Goal: Contribute content: Contribute content

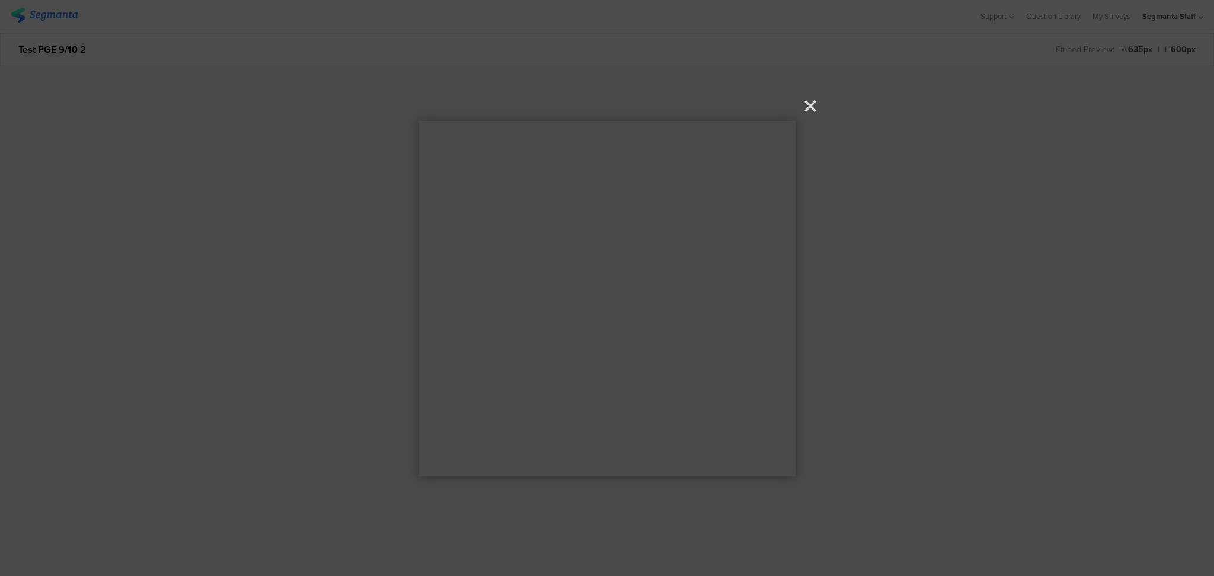
click at [802, 104] on span "Resume" at bounding box center [607, 288] width 418 height 376
click at [809, 107] on icon at bounding box center [810, 106] width 12 height 12
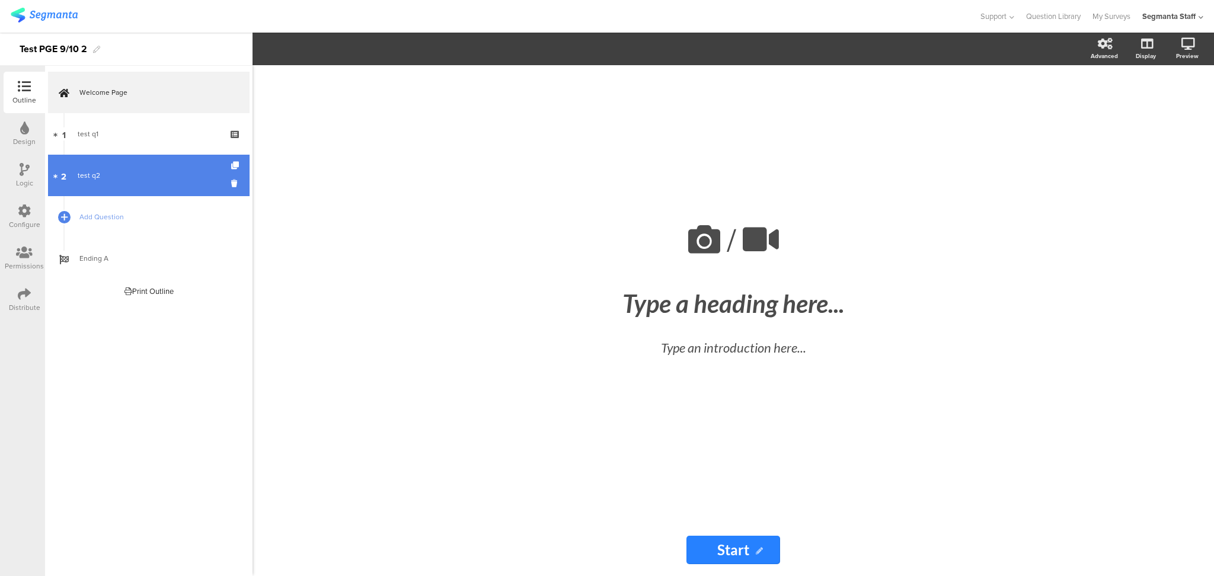
click at [127, 184] on link "2 test q2" at bounding box center [149, 175] width 202 height 41
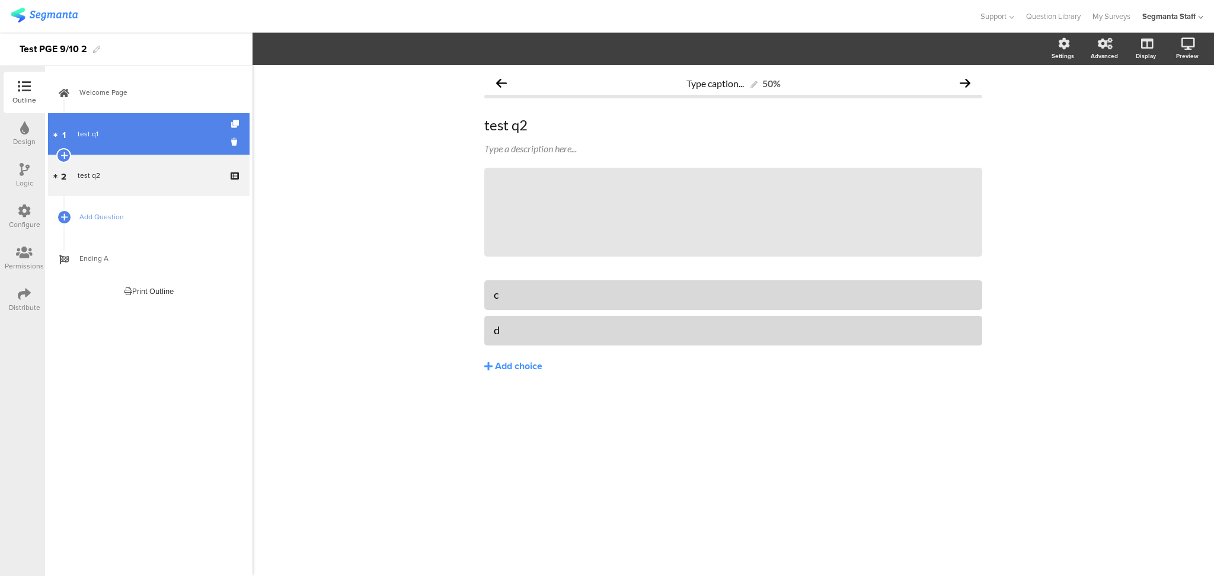
click at [143, 142] on link "1 test q1" at bounding box center [149, 133] width 202 height 41
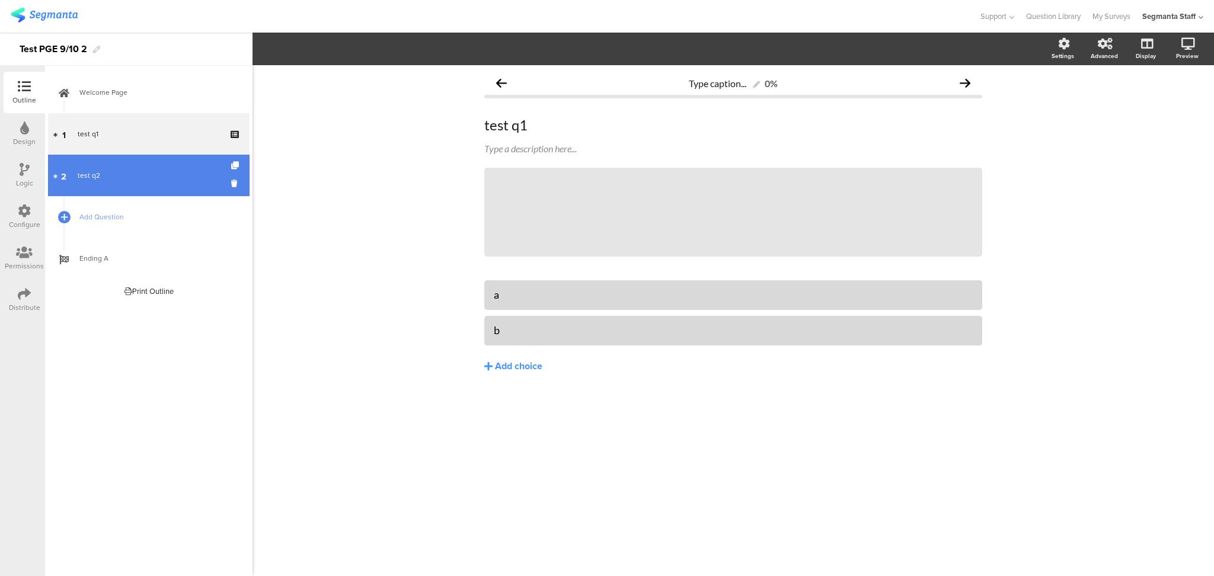
click at [168, 179] on div "test q2" at bounding box center [149, 176] width 142 height 12
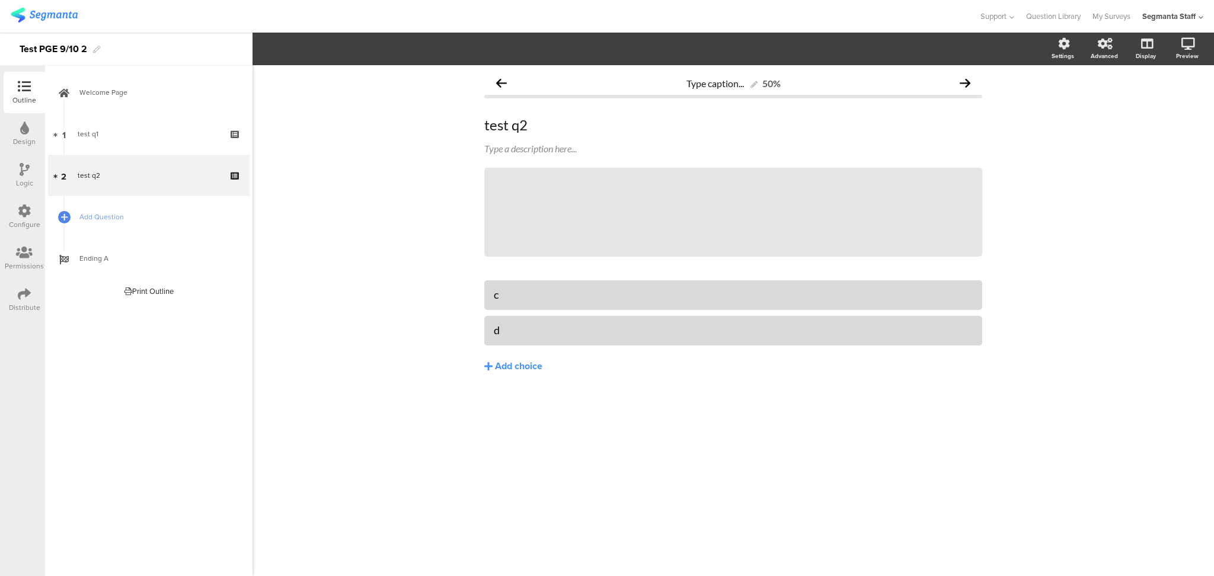
click at [27, 332] on div "Outline Design Logic Configure Permissions Distribute" at bounding box center [22, 321] width 45 height 510
click at [28, 292] on icon at bounding box center [24, 293] width 13 height 13
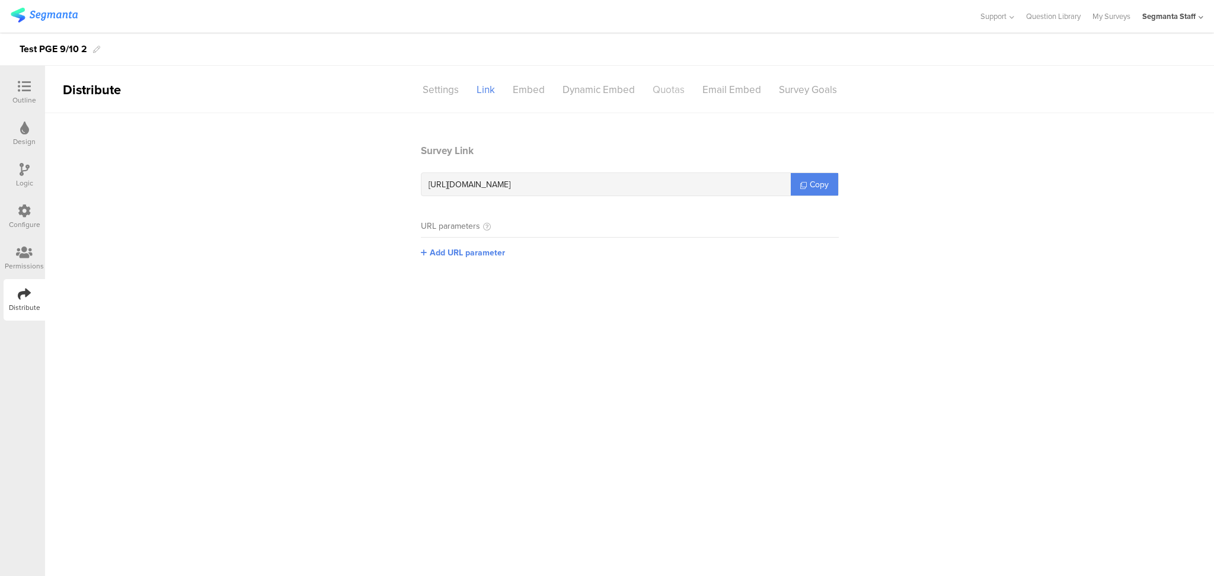
click at [674, 85] on div "Quotas" at bounding box center [669, 89] width 50 height 21
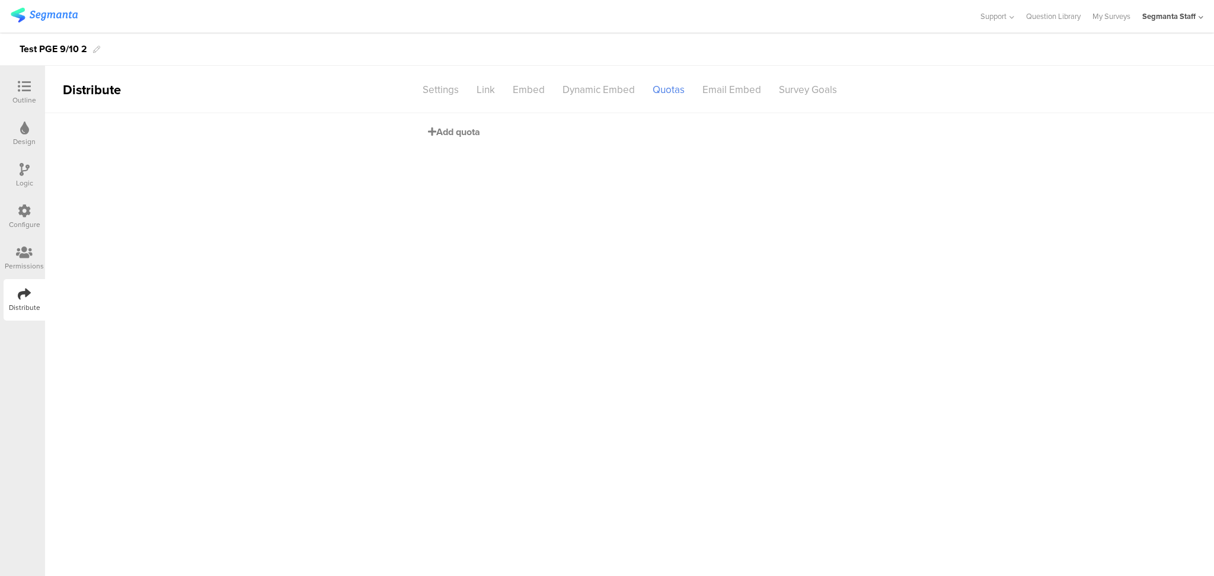
click at [447, 129] on span "Add quota" at bounding box center [454, 132] width 52 height 14
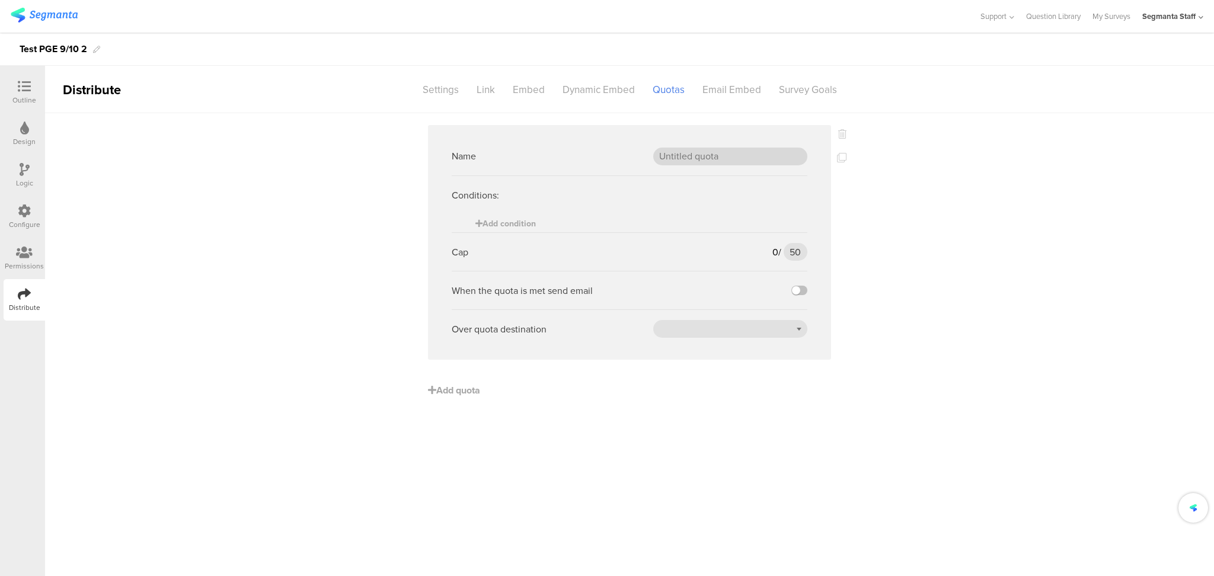
drag, startPoint x: 686, startPoint y: 167, endPoint x: 693, endPoint y: 148, distance: 19.9
click at [688, 165] on div "Name" at bounding box center [630, 156] width 356 height 39
click at [696, 148] on input "text" at bounding box center [730, 157] width 154 height 18
type input "Test 1"
click at [506, 219] on span "Add condition" at bounding box center [505, 224] width 60 height 12
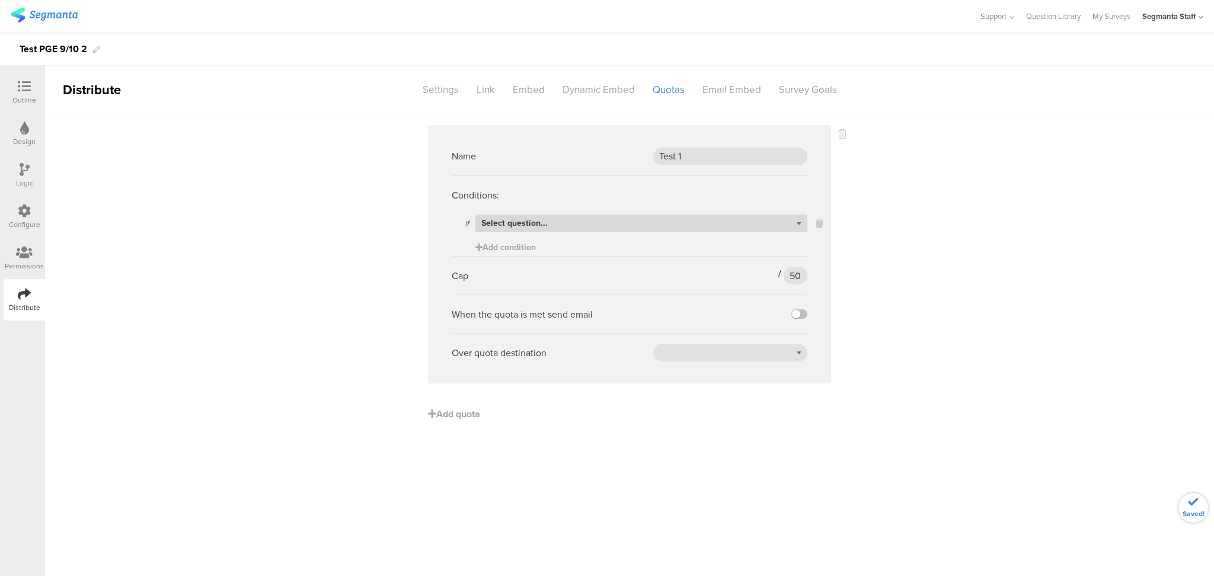
click at [554, 226] on div "Select question..." at bounding box center [641, 224] width 332 height 18
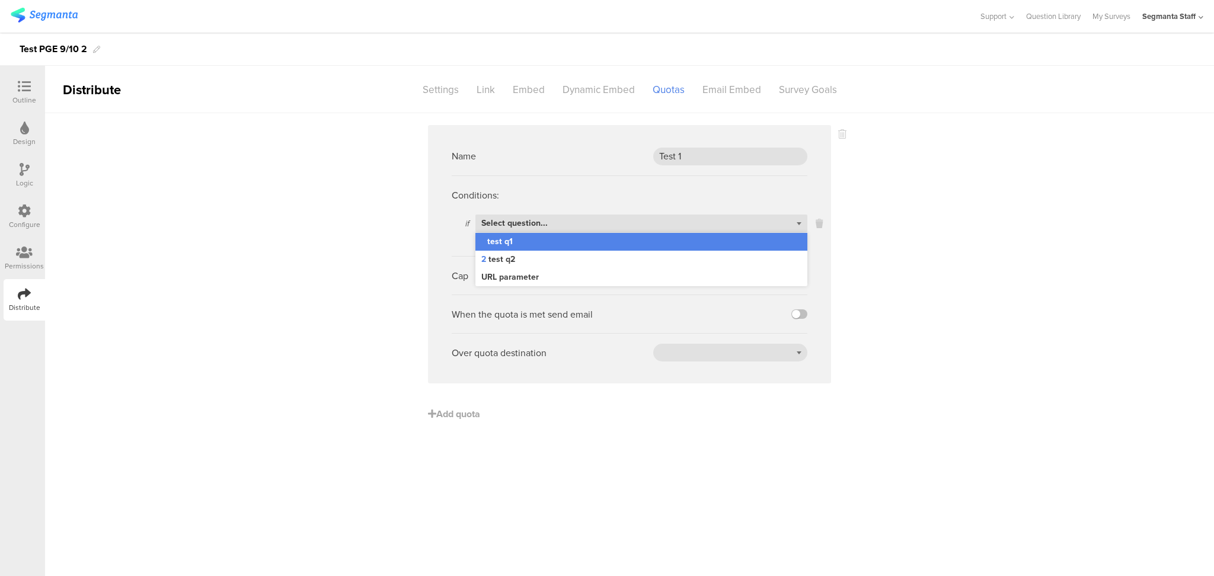
click at [596, 245] on div "1 test q1" at bounding box center [641, 242] width 332 height 18
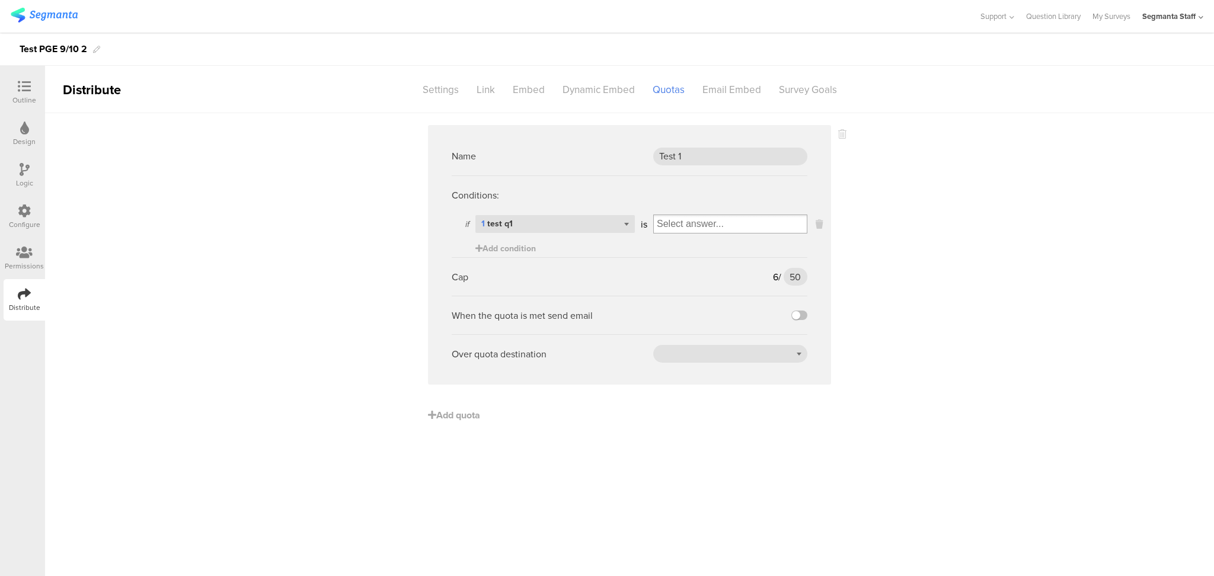
click at [713, 223] on input "Select box" at bounding box center [730, 224] width 153 height 17
click at [695, 245] on div "a" at bounding box center [730, 244] width 148 height 18
click at [804, 280] on input "50" at bounding box center [796, 277] width 24 height 18
click at [660, 223] on link at bounding box center [662, 224] width 7 height 8
click at [670, 230] on input "Select box" at bounding box center [730, 224] width 153 height 17
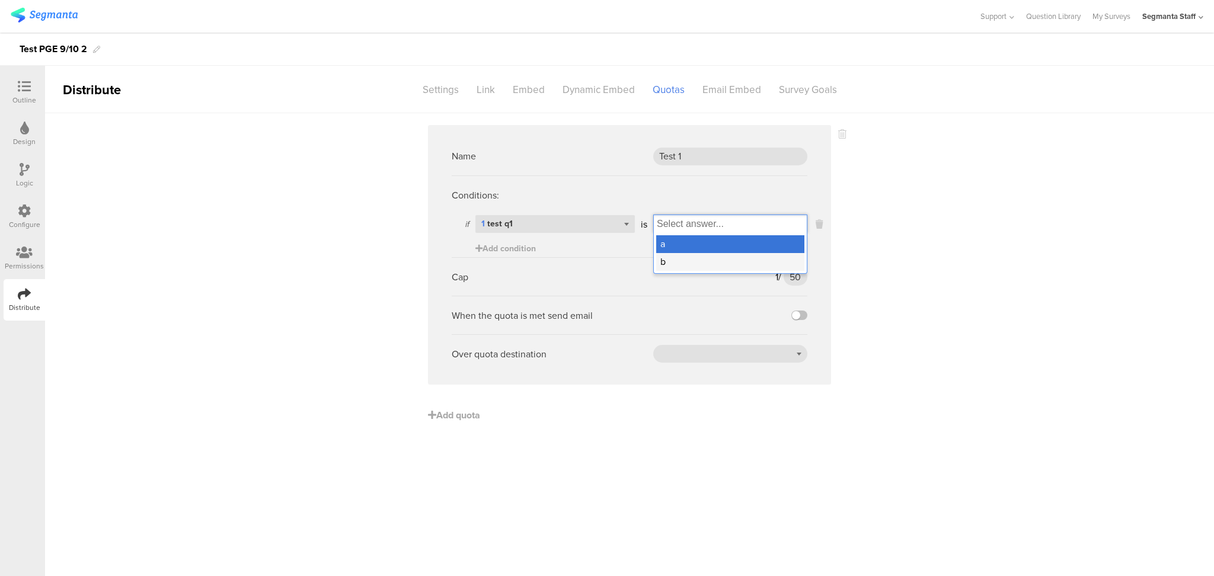
click at [671, 266] on div "b" at bounding box center [730, 262] width 148 height 18
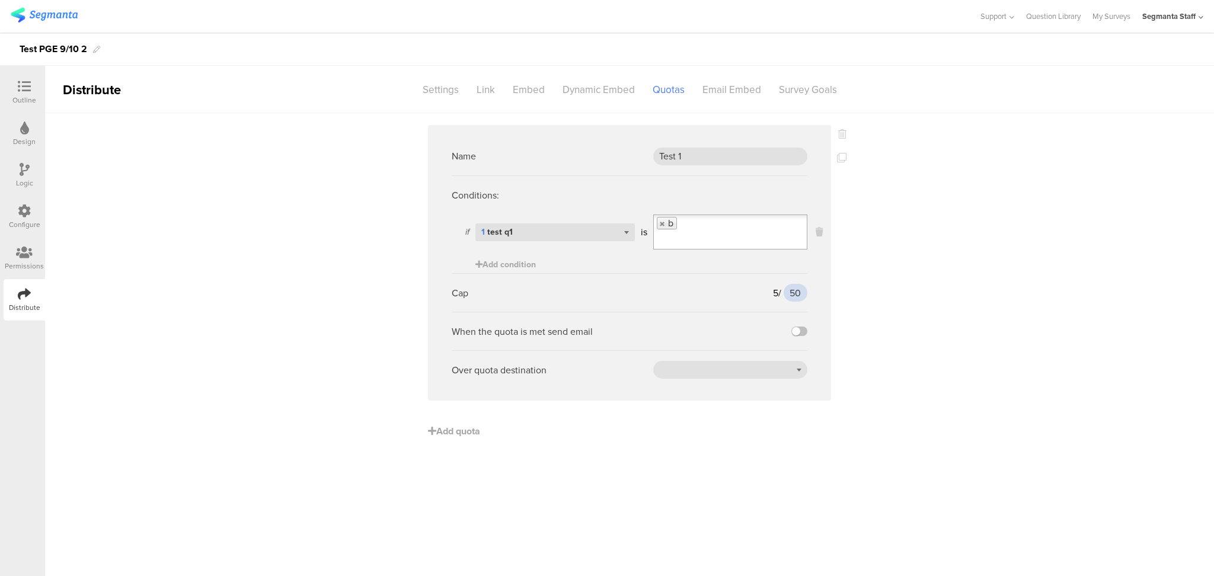
click at [798, 289] on input "50" at bounding box center [796, 293] width 24 height 18
type input "5"
click at [799, 331] on label at bounding box center [799, 331] width 16 height 9
click at [0, 0] on input "checkbox" at bounding box center [0, 0] width 0 height 0
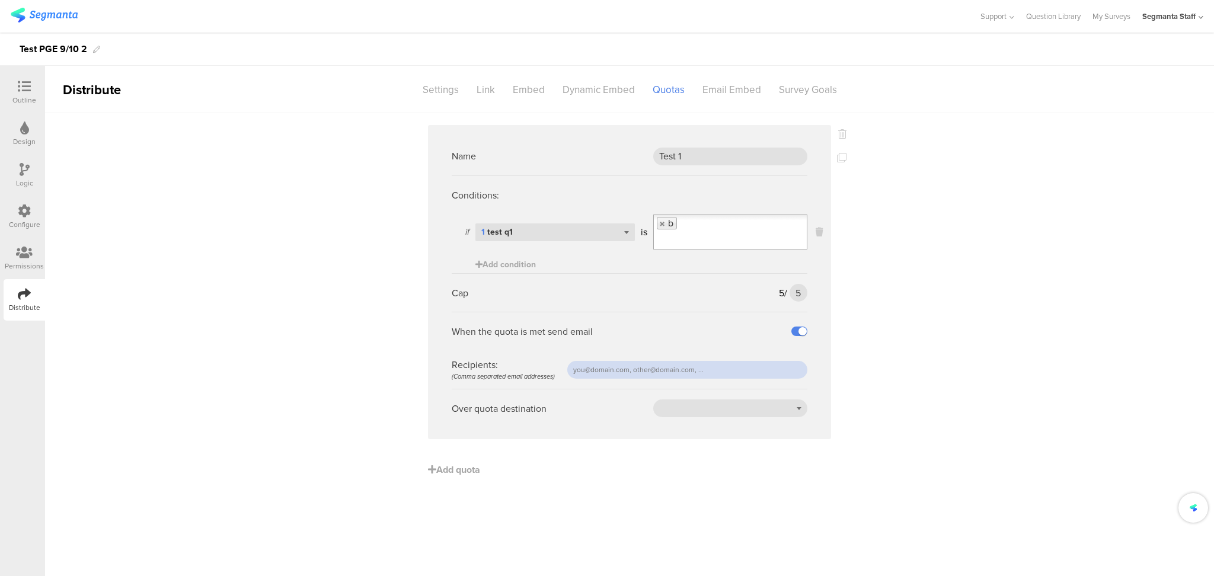
click at [683, 373] on input "text" at bounding box center [687, 370] width 240 height 18
type input "raymund@segmanta.com"
click at [677, 405] on div at bounding box center [730, 408] width 154 height 18
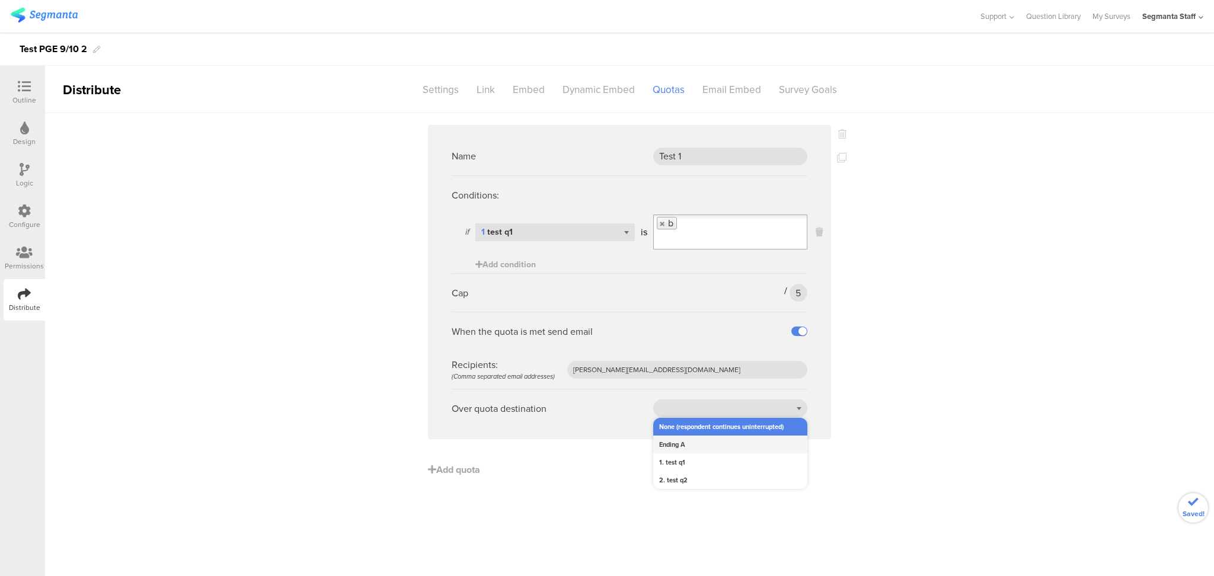
click at [698, 439] on div "Ending A" at bounding box center [730, 445] width 154 height 18
click at [465, 473] on span "Add quota" at bounding box center [454, 470] width 52 height 14
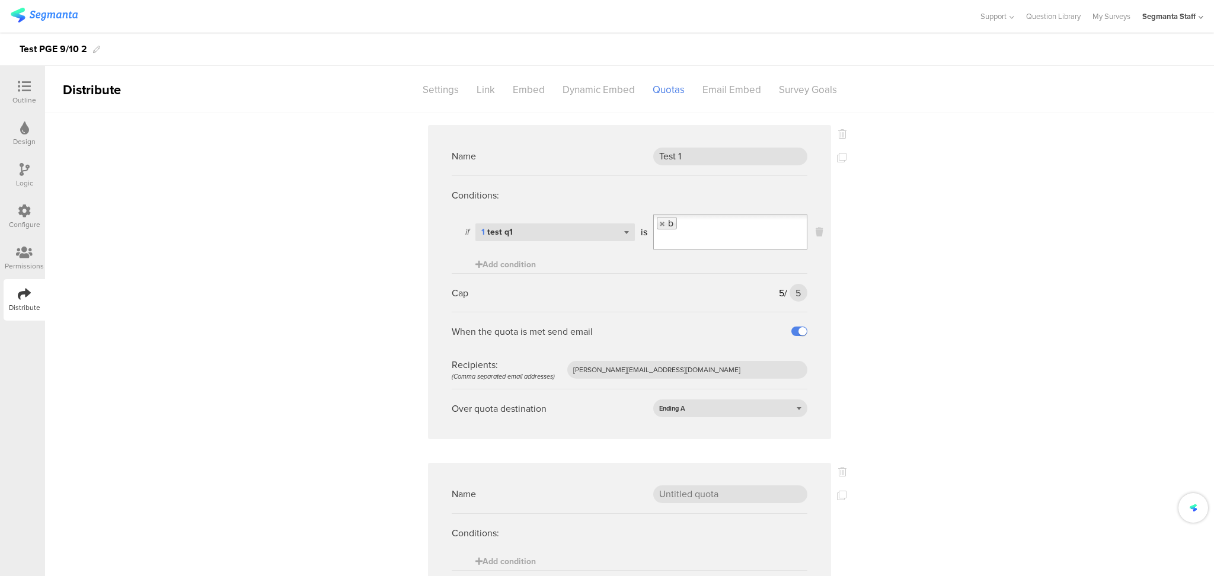
click at [675, 484] on div "Name" at bounding box center [630, 494] width 356 height 39
click at [679, 491] on input "text" at bounding box center [730, 494] width 154 height 18
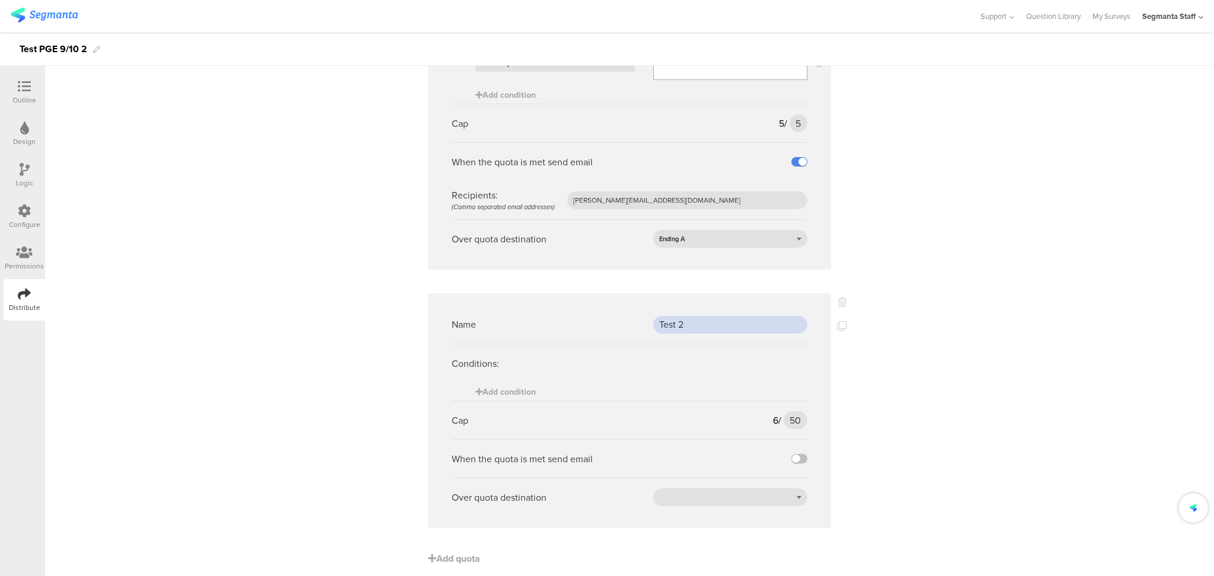
scroll to position [183, 0]
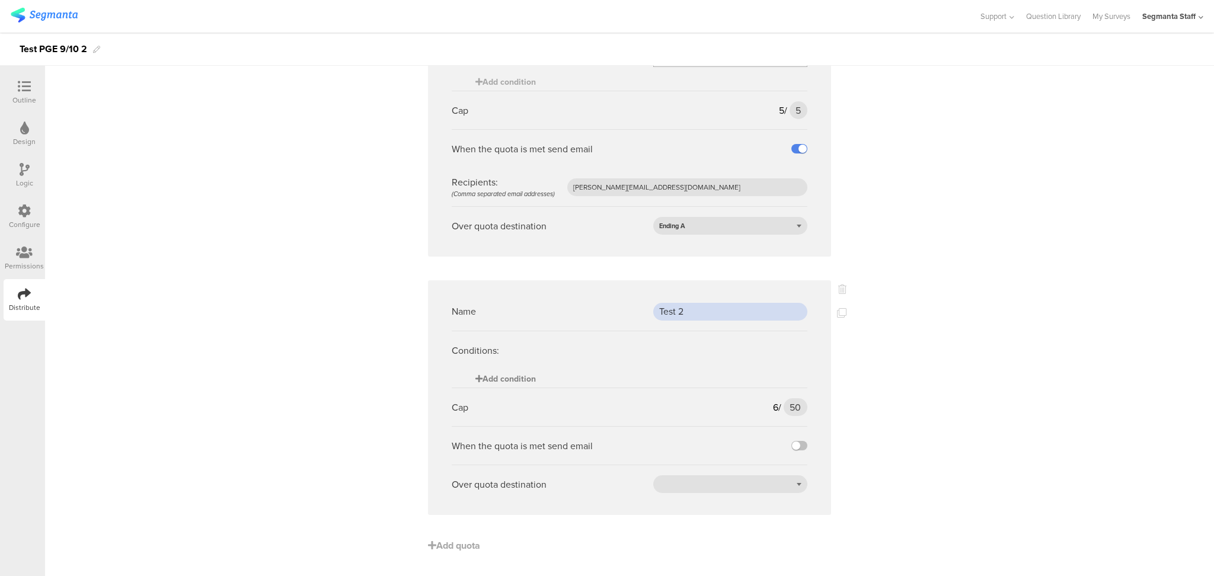
type input "Test 2"
click at [488, 376] on span "Add condition" at bounding box center [505, 379] width 60 height 12
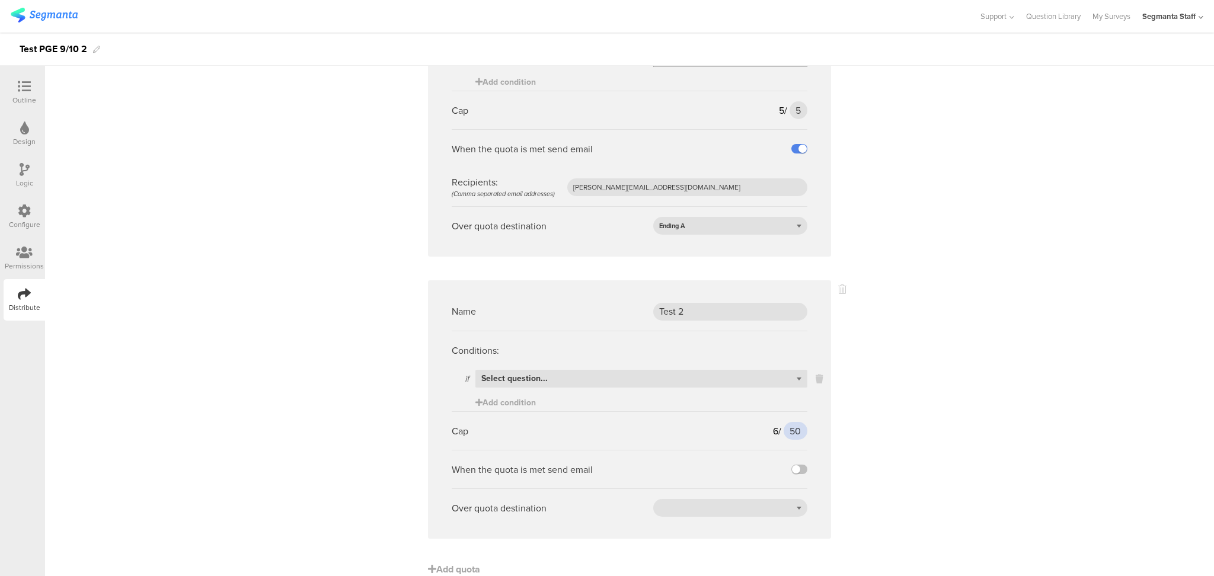
click at [797, 430] on input "50" at bounding box center [796, 431] width 24 height 18
type input "5"
type input "6"
click at [797, 493] on div "Over quota destination" at bounding box center [630, 507] width 356 height 39
click at [794, 471] on label at bounding box center [799, 469] width 16 height 9
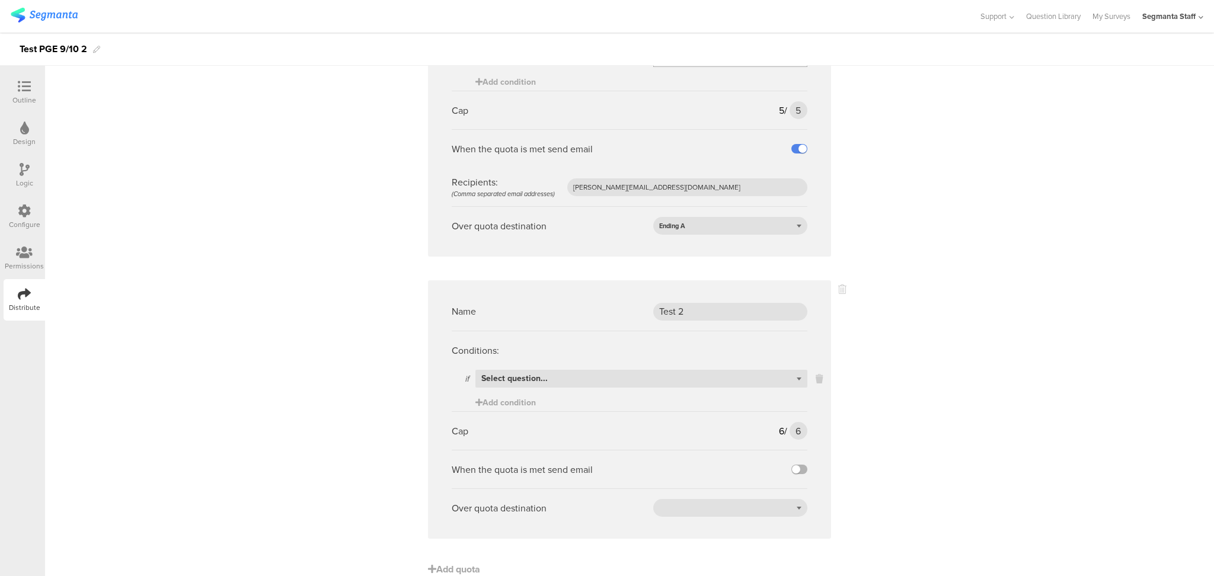
click at [0, 0] on input "checkbox" at bounding box center [0, 0] width 0 height 0
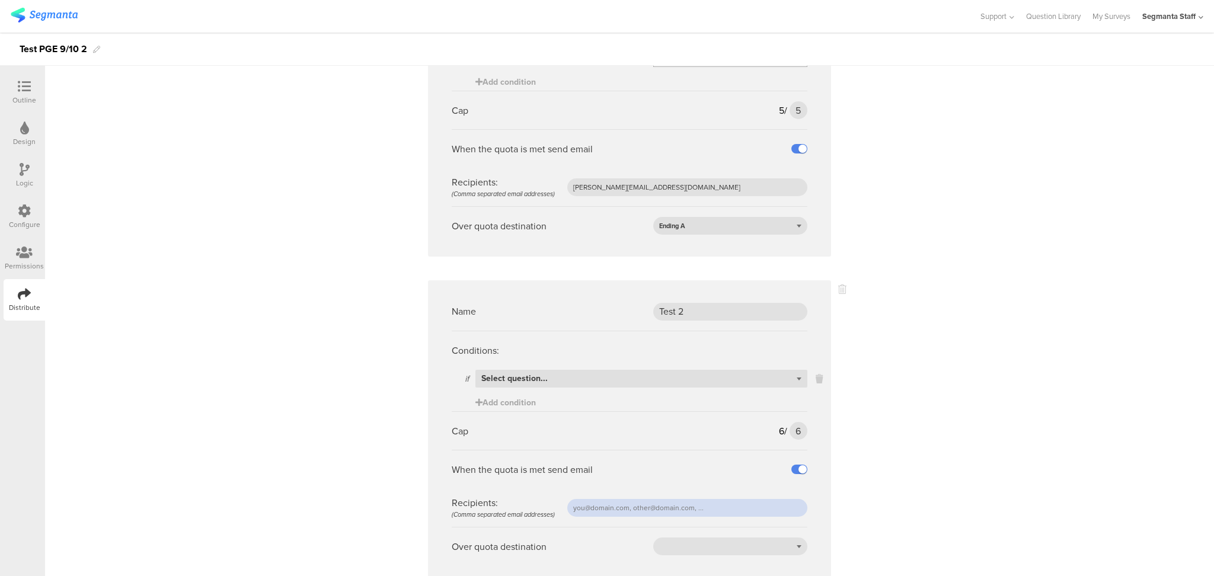
click at [759, 511] on input "text" at bounding box center [687, 508] width 240 height 18
click at [816, 372] on icon at bounding box center [819, 379] width 7 height 14
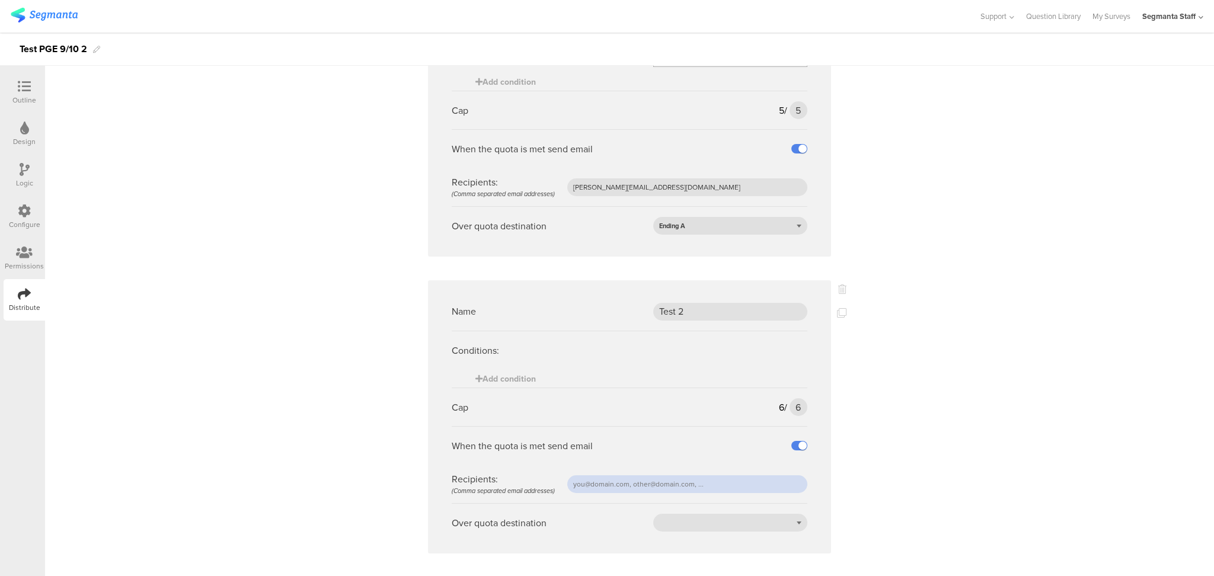
click at [598, 490] on input "text" at bounding box center [687, 484] width 240 height 18
type input "raymund@segmanta.com"
click at [713, 526] on div at bounding box center [730, 523] width 154 height 18
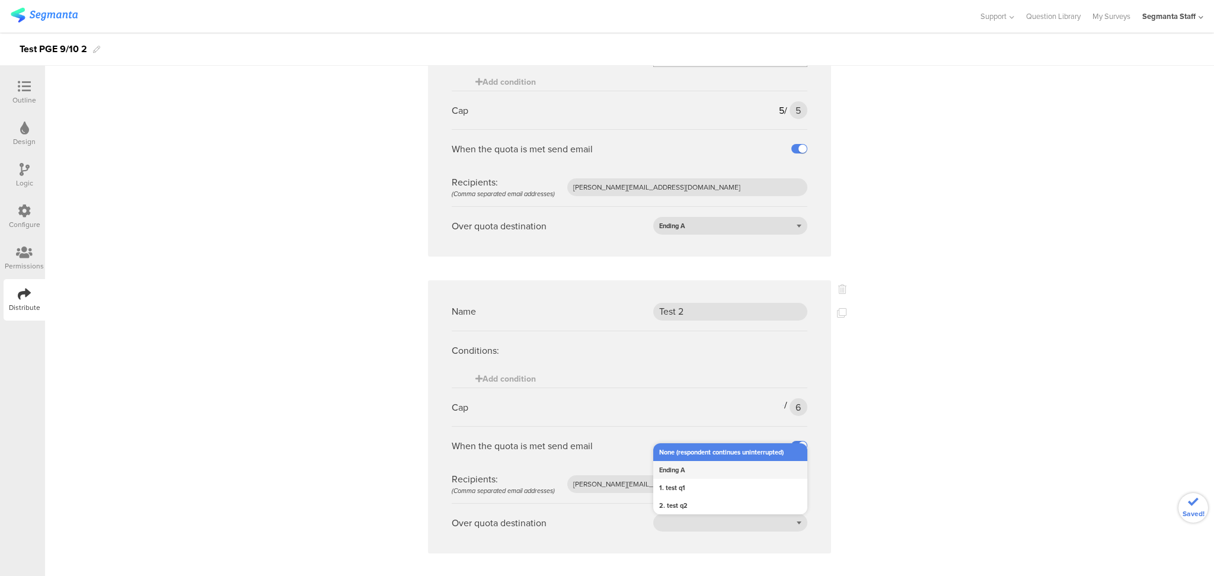
click at [716, 469] on div "Ending A" at bounding box center [730, 470] width 154 height 18
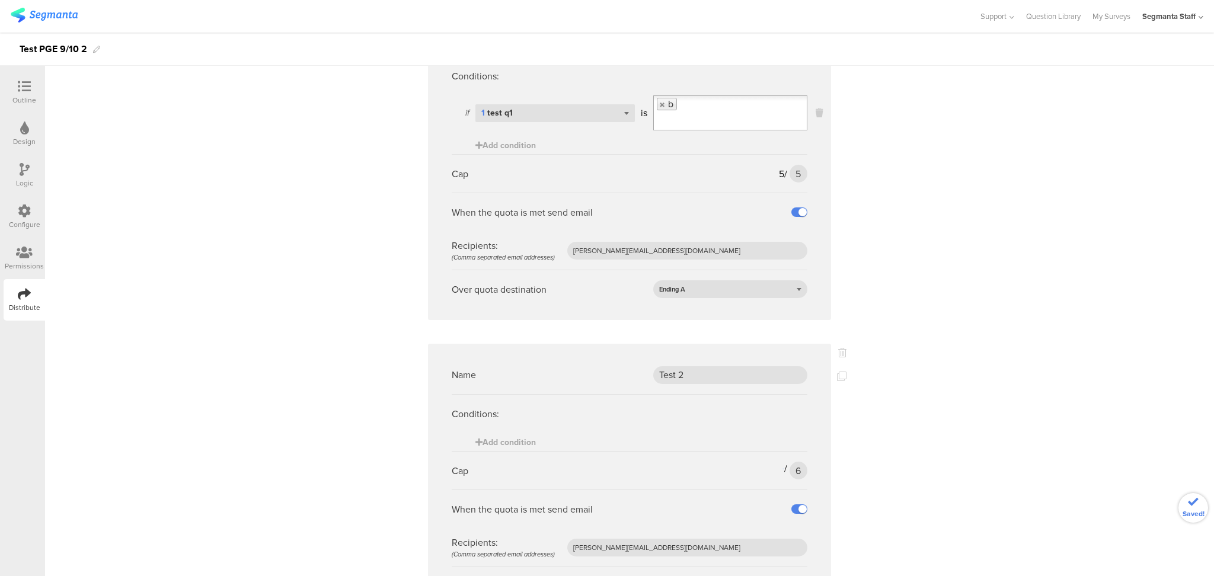
scroll to position [0, 0]
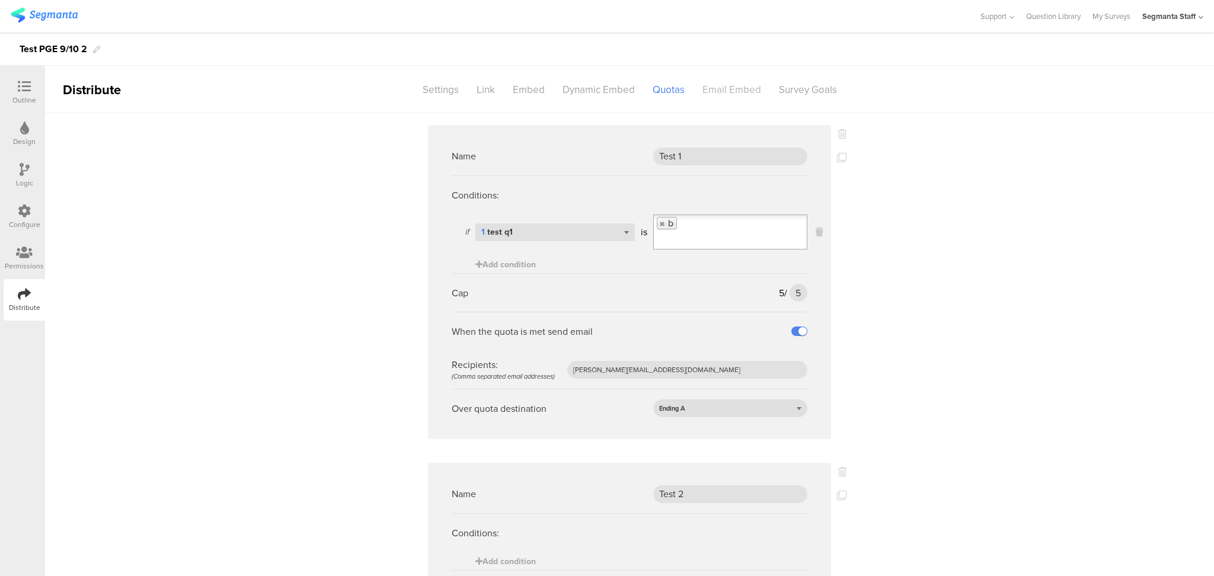
click at [719, 88] on div "Email Embed" at bounding box center [731, 89] width 76 height 21
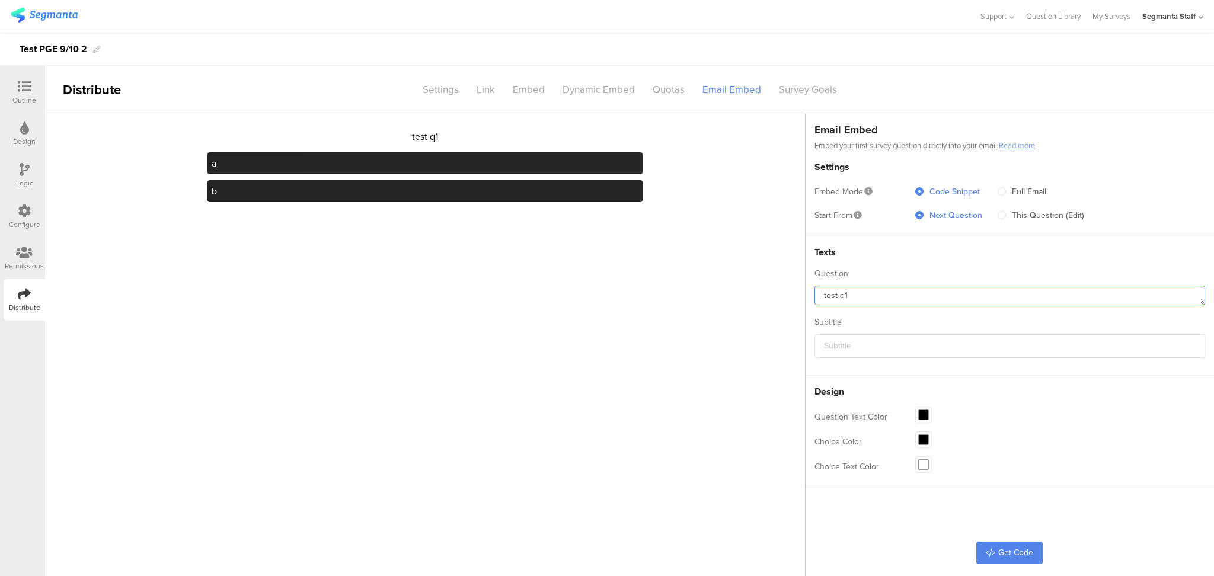
drag, startPoint x: 868, startPoint y: 290, endPoint x: 766, endPoint y: 304, distance: 102.8
click at [768, 302] on section "test q1 a b Email Embed Embed your first survey question directly into your ema…" at bounding box center [629, 344] width 1169 height 463
type textarea "test 1"
click at [846, 351] on input "text" at bounding box center [1009, 346] width 391 height 24
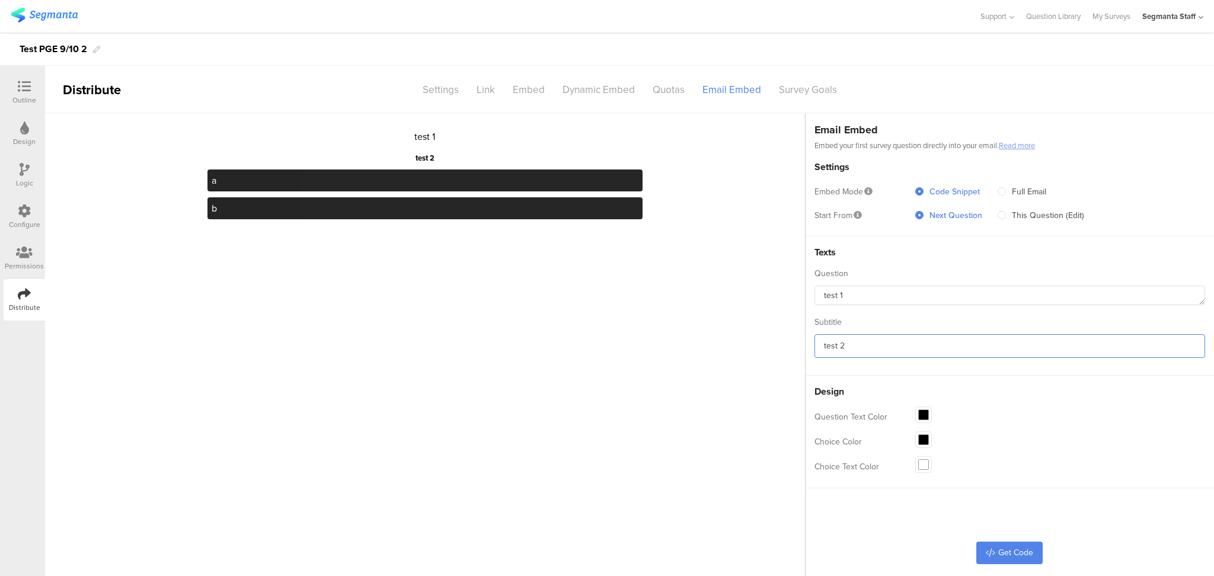
type input "test 2"
click at [926, 410] on span at bounding box center [923, 415] width 11 height 11
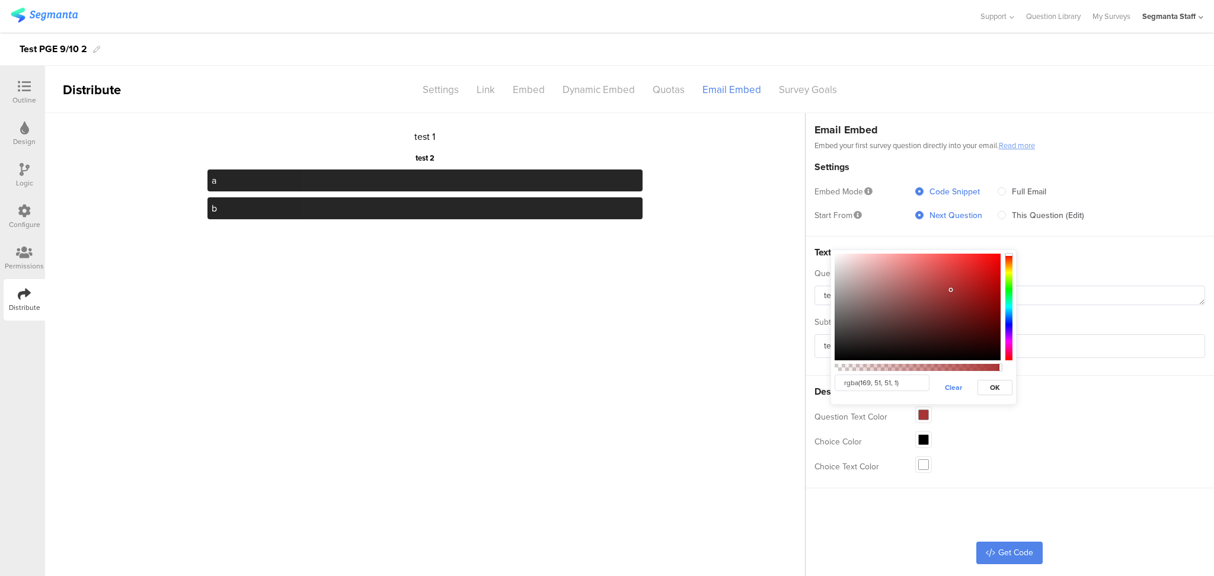
click at [951, 290] on div at bounding box center [917, 307] width 166 height 107
click at [928, 429] on div "Choice Color rgba(0, 0, 0, 1) Clear OK" at bounding box center [1009, 441] width 391 height 25
type input "rgba(0, 0, 0, 1)"
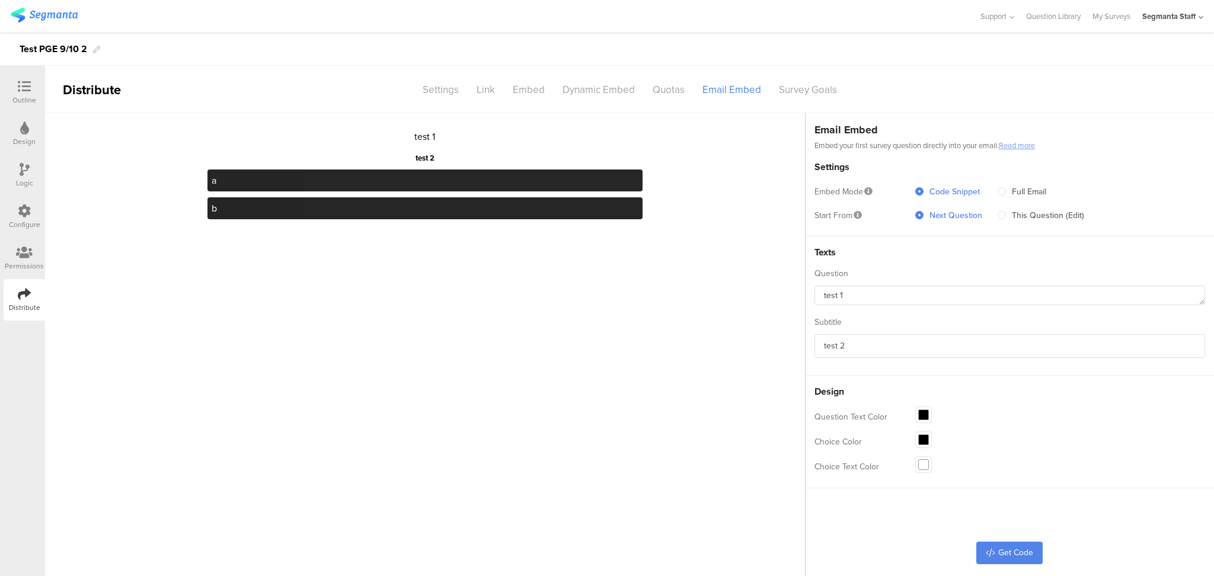
click at [927, 431] on div at bounding box center [923, 439] width 17 height 17
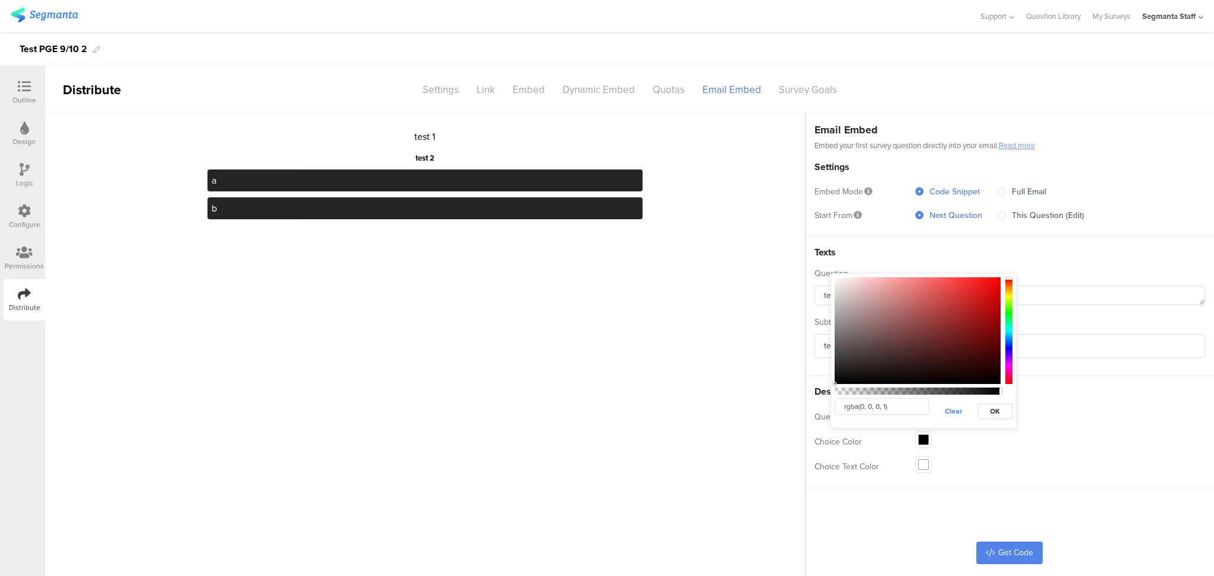
click at [926, 320] on div at bounding box center [917, 330] width 166 height 107
drag, startPoint x: 925, startPoint y: 465, endPoint x: 931, endPoint y: 449, distance: 16.7
click at [925, 462] on span at bounding box center [923, 464] width 9 height 9
type input "rgba(0, 0, 0, 1)"
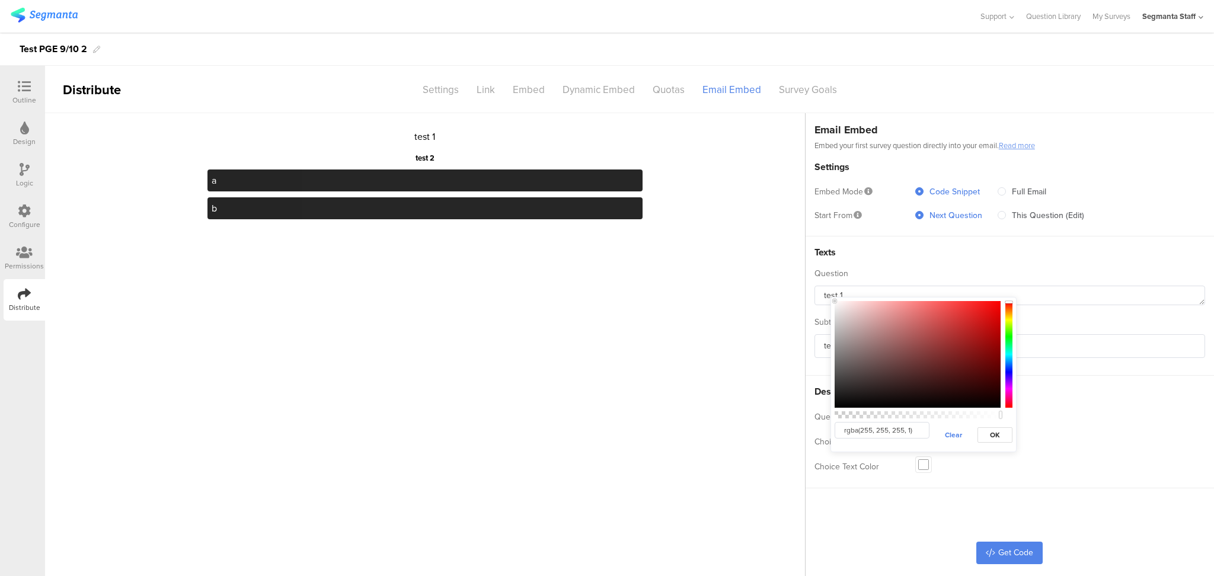
click at [973, 356] on div at bounding box center [917, 354] width 166 height 107
type input "rgba(125, 21, 21, 1)"
click at [996, 429] on button "OK" at bounding box center [994, 434] width 35 height 15
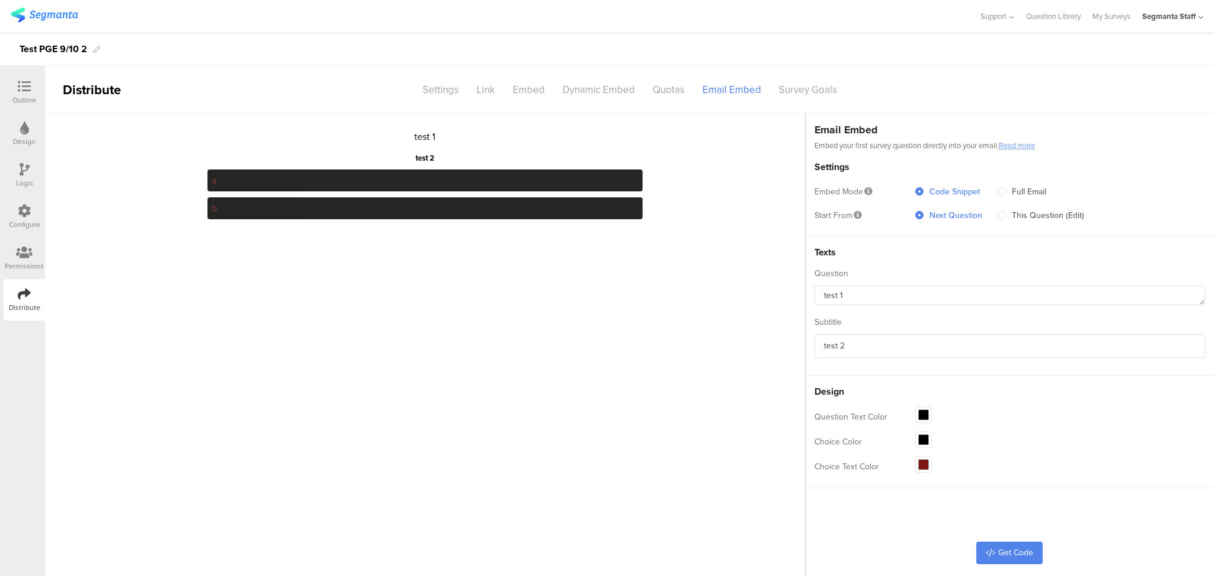
click at [923, 413] on span at bounding box center [923, 414] width 9 height 9
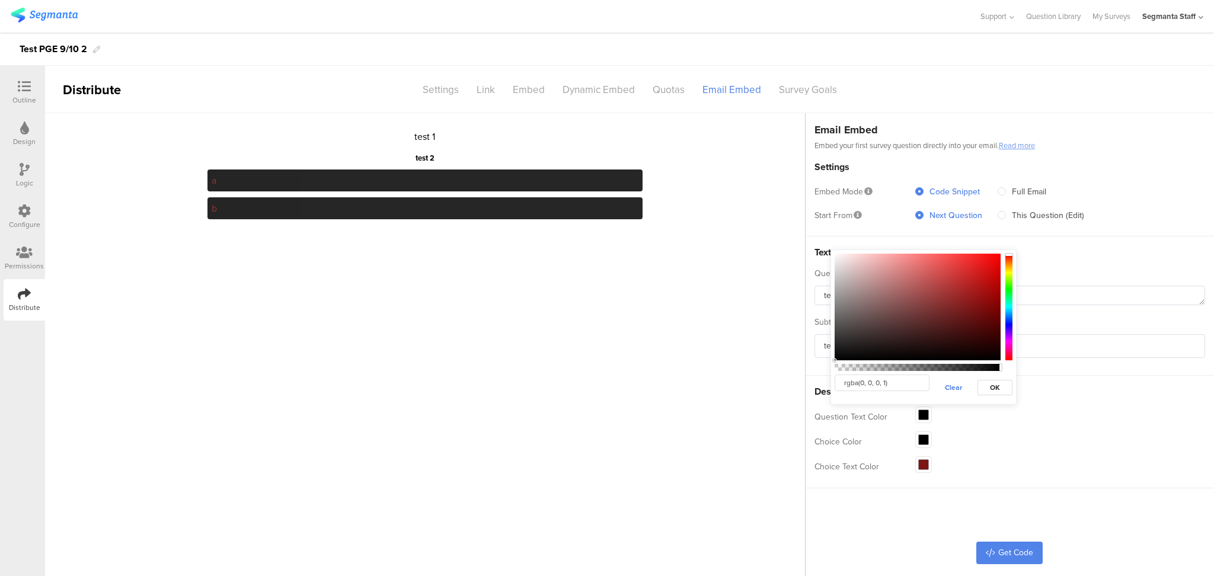
type input "rgba(106, 57, 57, 1)"
click at [912, 316] on div at bounding box center [917, 307] width 166 height 107
click at [1003, 390] on button "OK" at bounding box center [994, 387] width 35 height 15
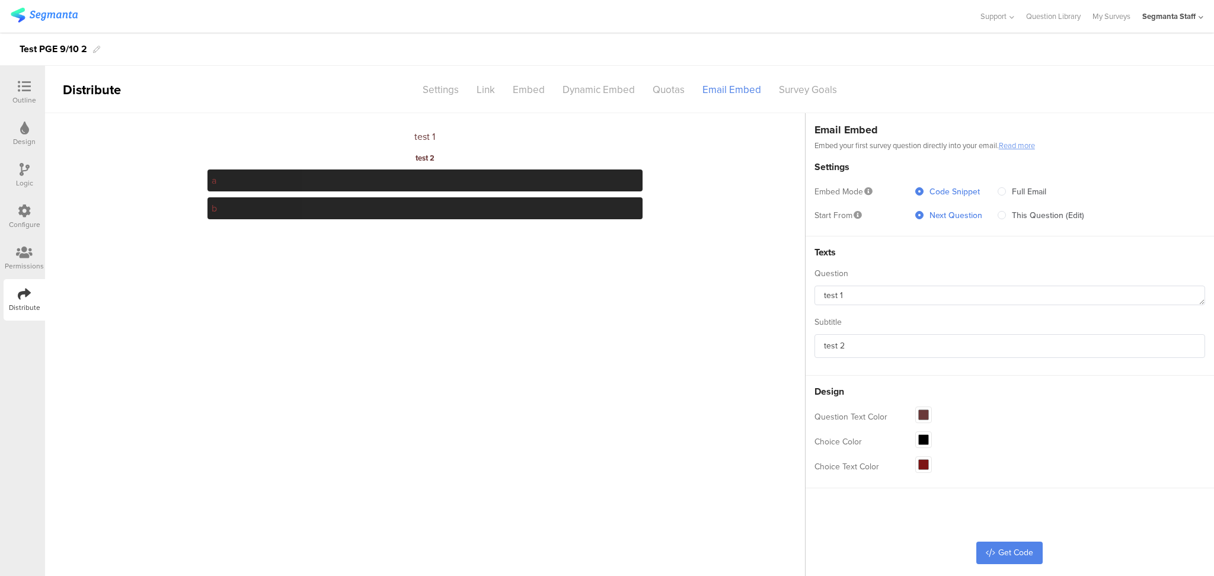
click at [926, 439] on span at bounding box center [923, 439] width 9 height 9
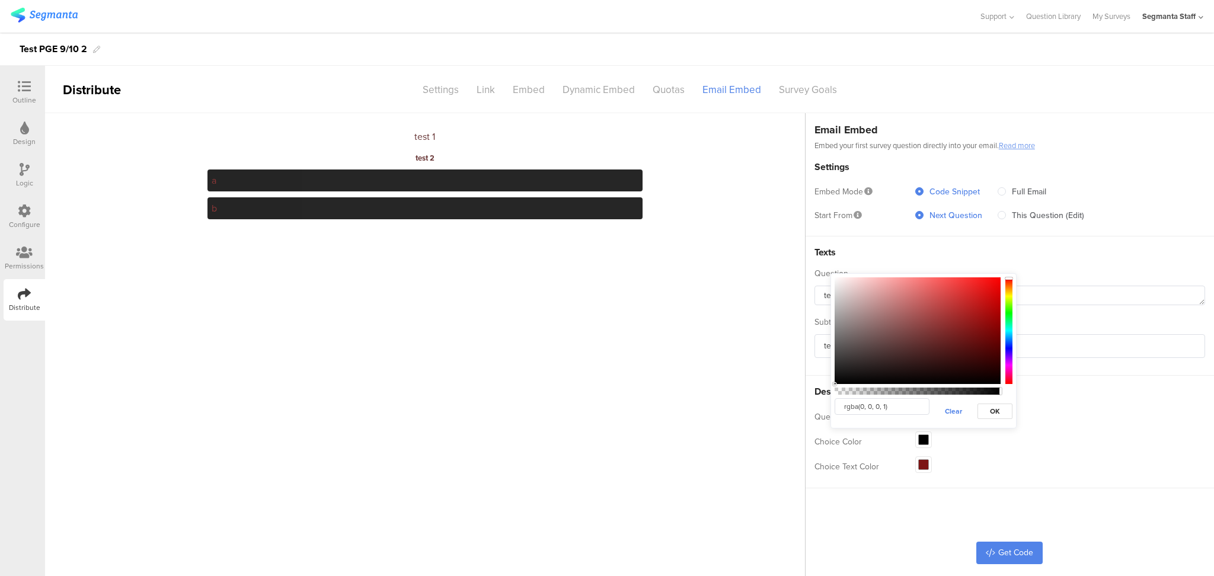
type input "rgba(211, 26, 26, 1)"
click at [980, 296] on div at bounding box center [917, 330] width 166 height 107
click at [992, 404] on button "OK" at bounding box center [994, 411] width 35 height 15
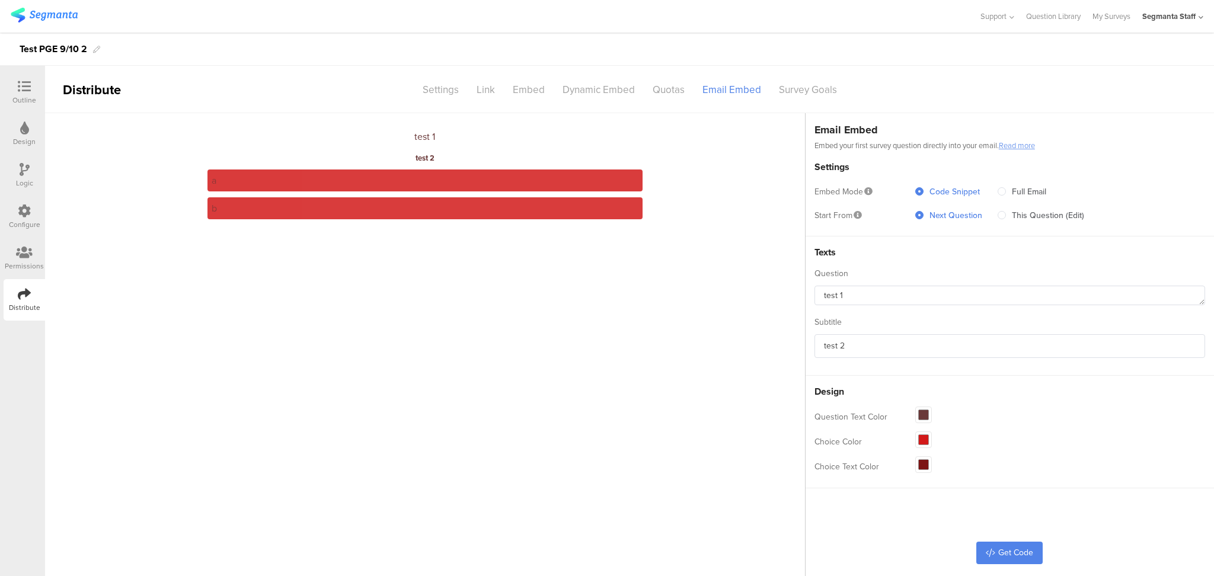
click at [658, 103] on sg-section-page-header "Distribute Settings Link Embed Dynamic Embed Quotas Email Embed Survey Goals" at bounding box center [629, 89] width 1169 height 47
click at [489, 79] on div "Link" at bounding box center [486, 89] width 36 height 21
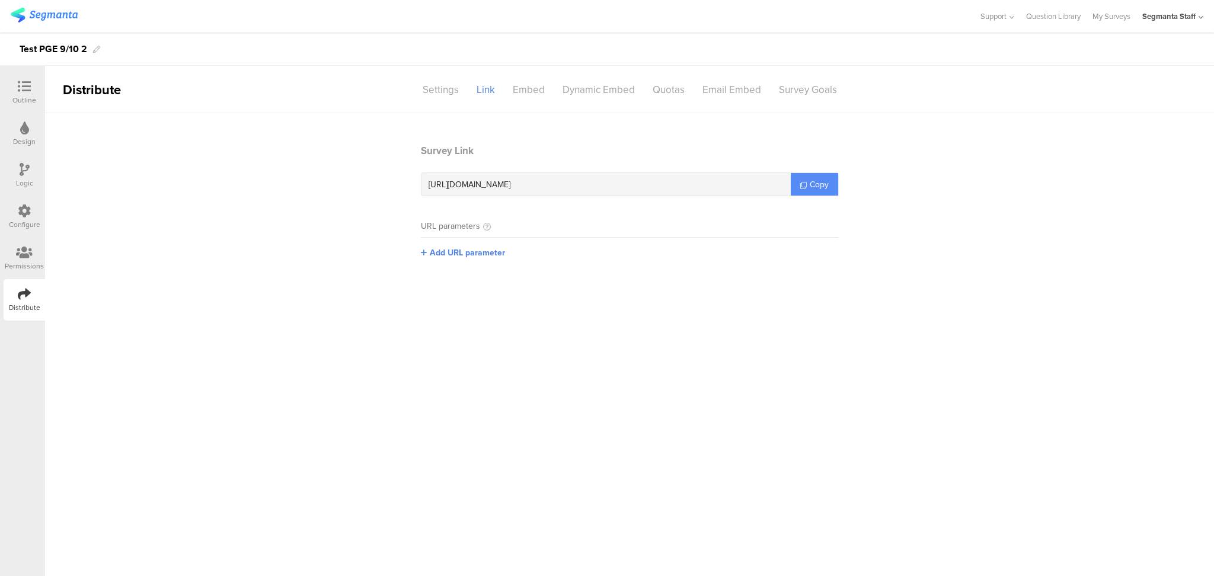
click at [827, 185] on span "Copy" at bounding box center [819, 184] width 19 height 12
click at [36, 36] on div "Test PGE 9/10 2" at bounding box center [607, 49] width 1214 height 33
click at [21, 84] on icon at bounding box center [24, 86] width 13 height 13
